Goal: Task Accomplishment & Management: Use online tool/utility

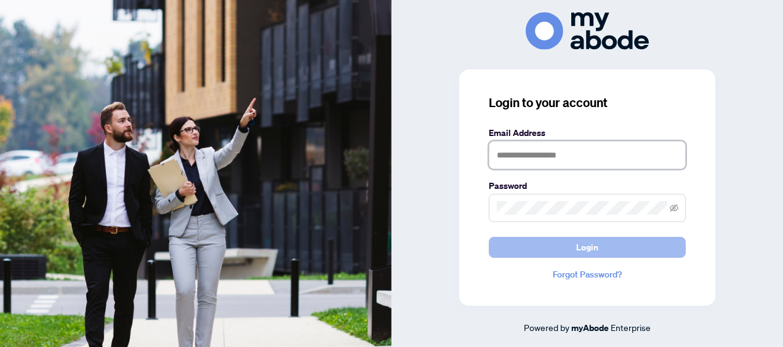
type input "**********"
click at [571, 250] on button "Login" at bounding box center [587, 247] width 197 height 21
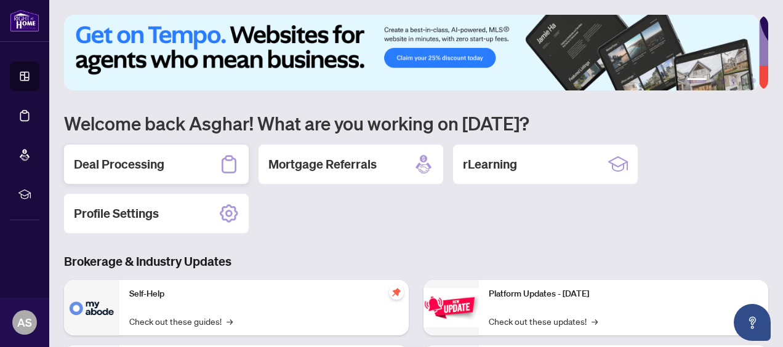
click at [148, 168] on h2 "Deal Processing" at bounding box center [119, 164] width 91 height 17
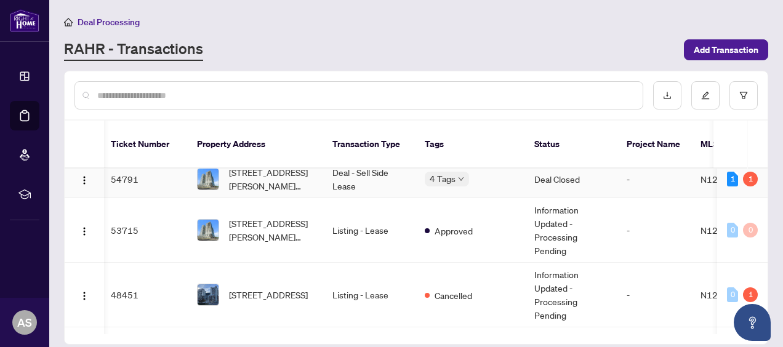
scroll to position [0, 3]
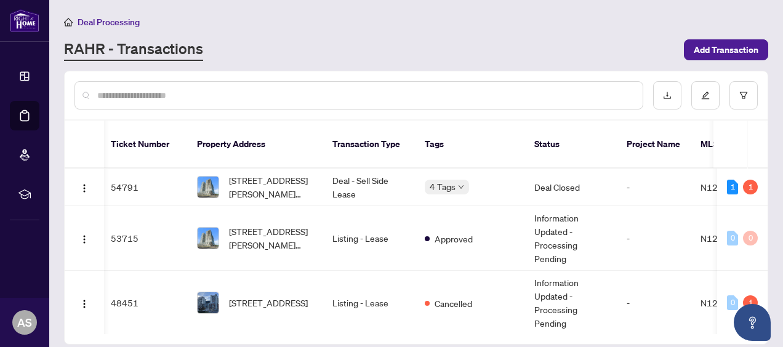
click at [415, 43] on div "RAHR - Transactions" at bounding box center [370, 50] width 613 height 22
click at [521, 31] on div "Deal Processing [PERSON_NAME] - Transactions Add Transaction" at bounding box center [416, 38] width 704 height 46
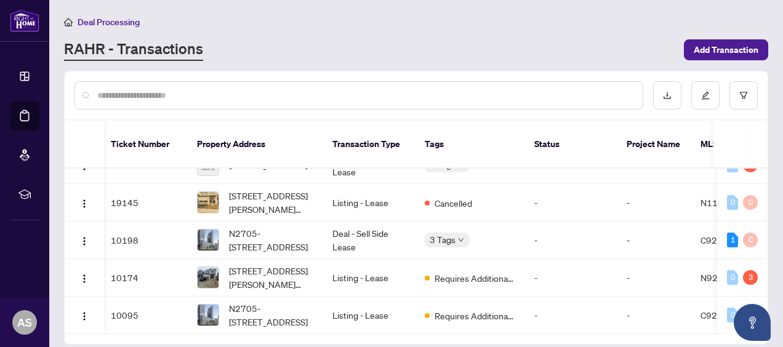
scroll to position [602, 3]
click at [471, 33] on div "Deal Processing [PERSON_NAME] - Transactions Add Transaction" at bounding box center [416, 38] width 704 height 46
